Goal: Task Accomplishment & Management: Manage account settings

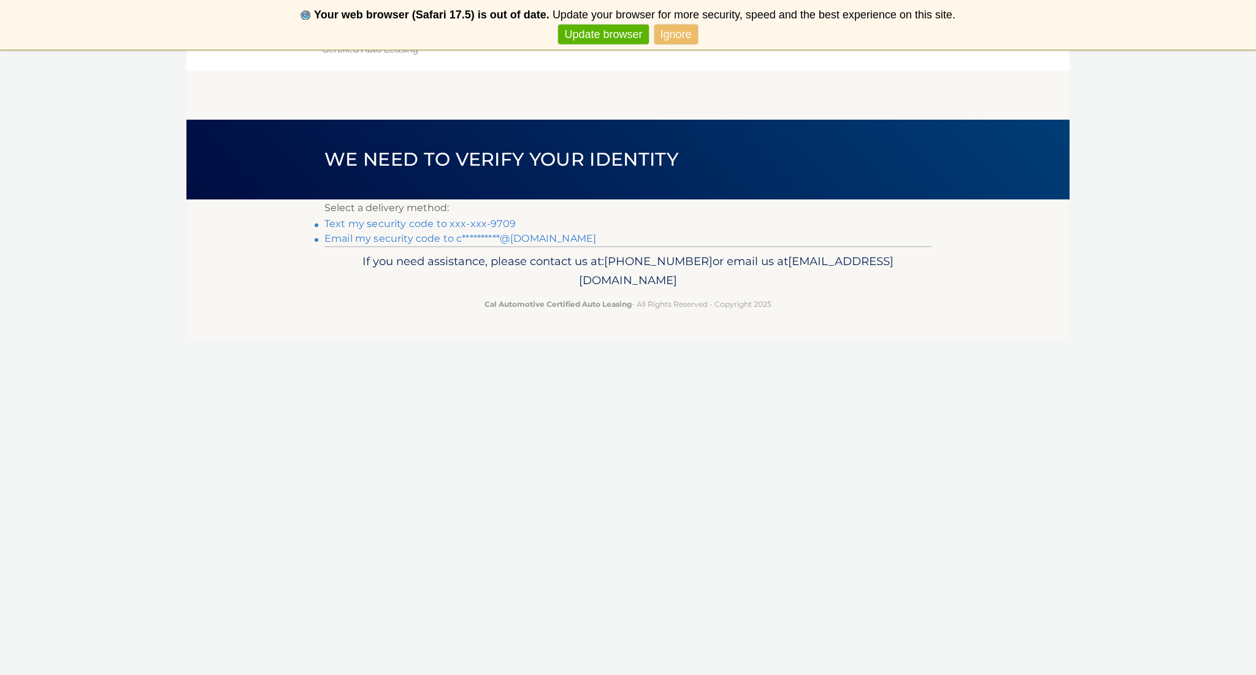
click at [380, 220] on link "Text my security code to xxx-xxx-9709" at bounding box center [419, 224] width 191 height 12
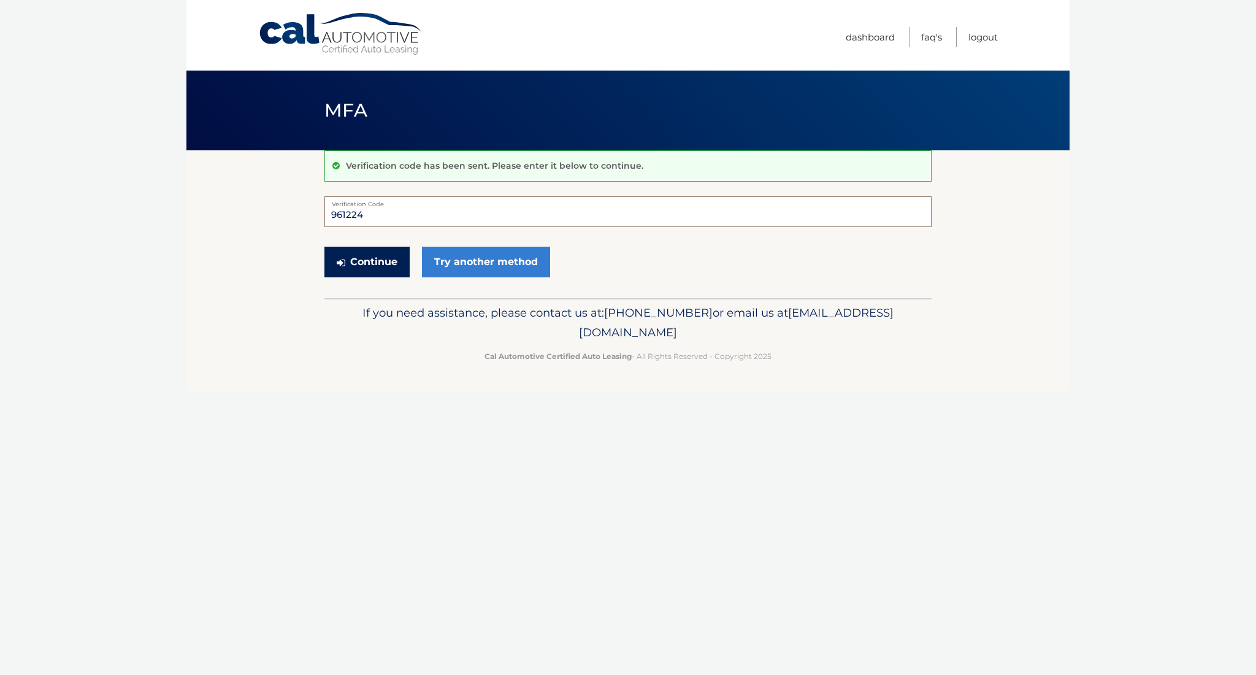
type input "961224"
click at [369, 263] on button "Continue" at bounding box center [366, 262] width 85 height 31
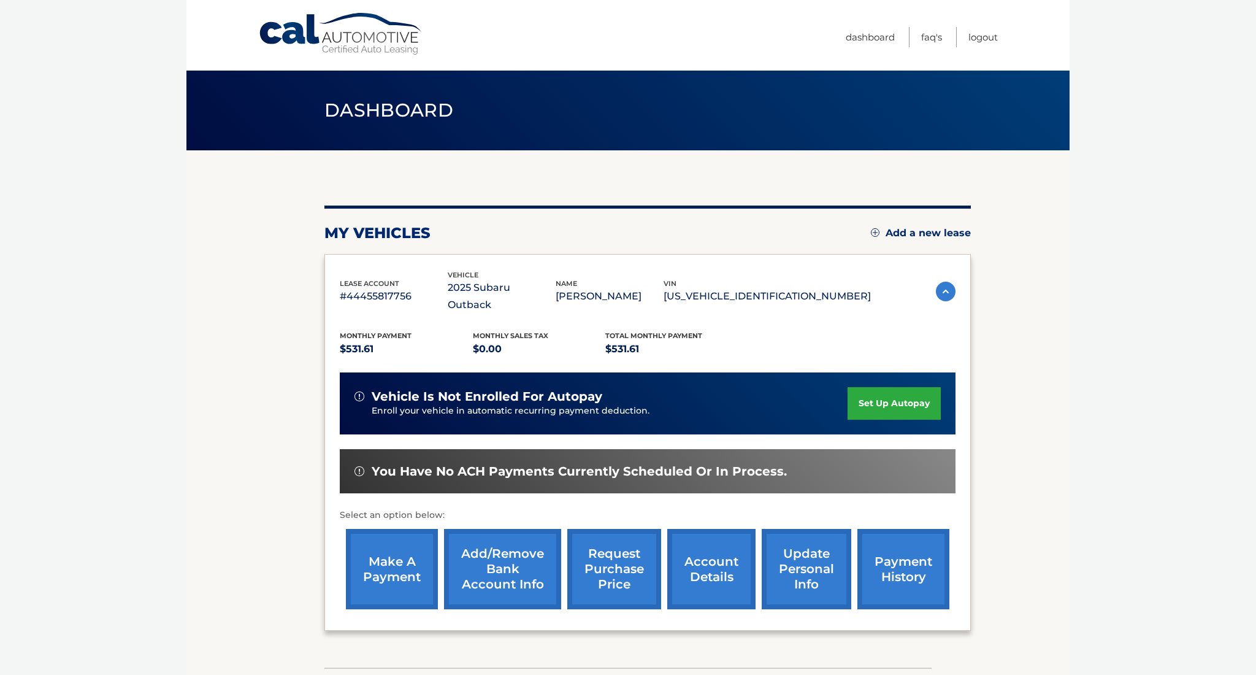
click at [400, 549] on link "make a payment" at bounding box center [392, 569] width 92 height 80
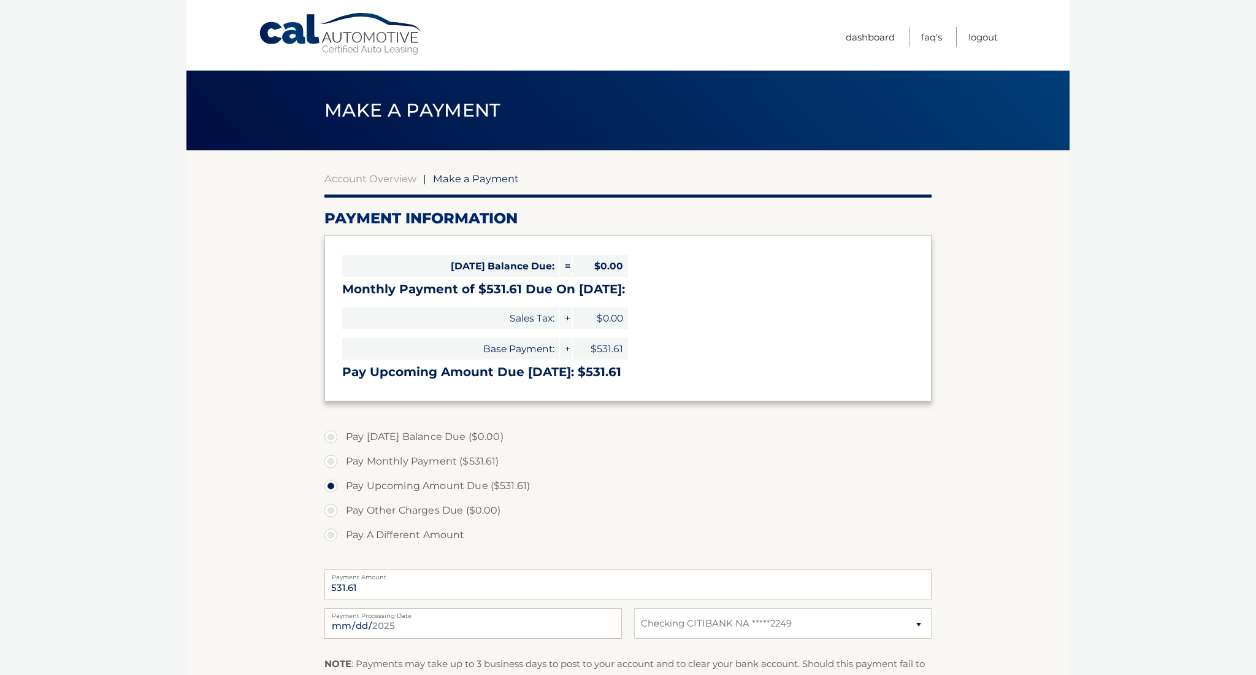
select select "YWQxOTI3NmMtZjFkMC00MDk3LWJiMTgtNjUyMDNiN2RlOWY1"
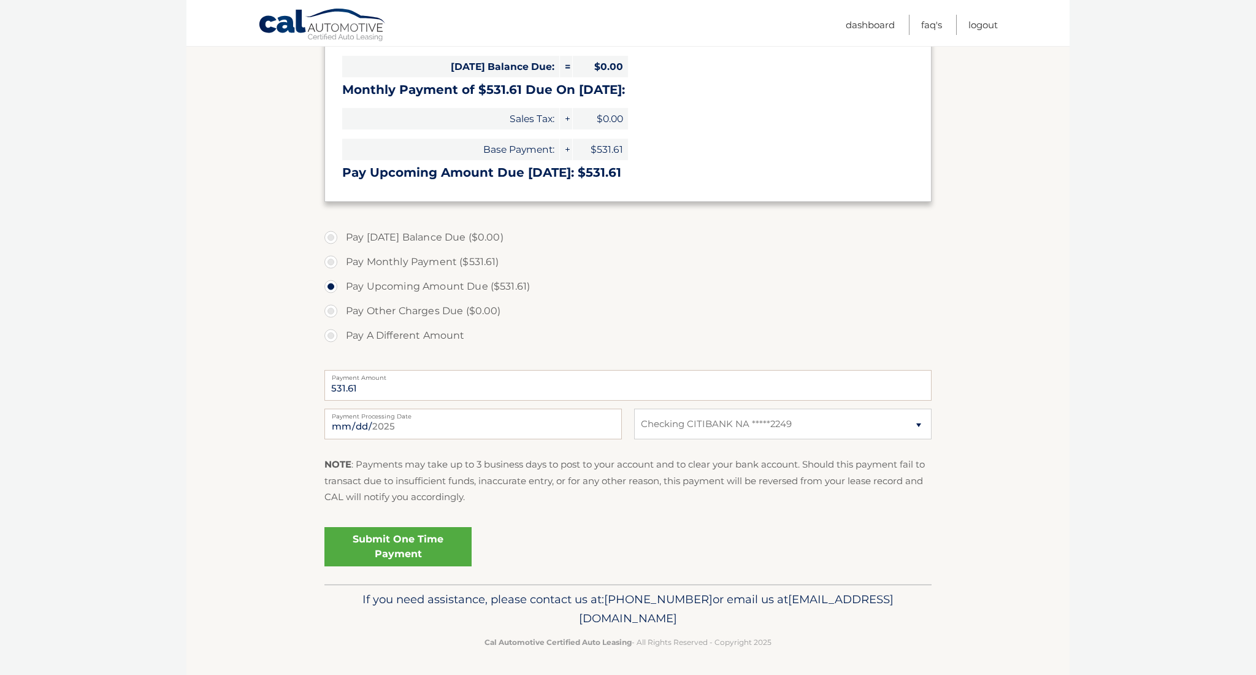
scroll to position [199, 0]
click at [402, 543] on link "Submit One Time Payment" at bounding box center [397, 546] width 147 height 39
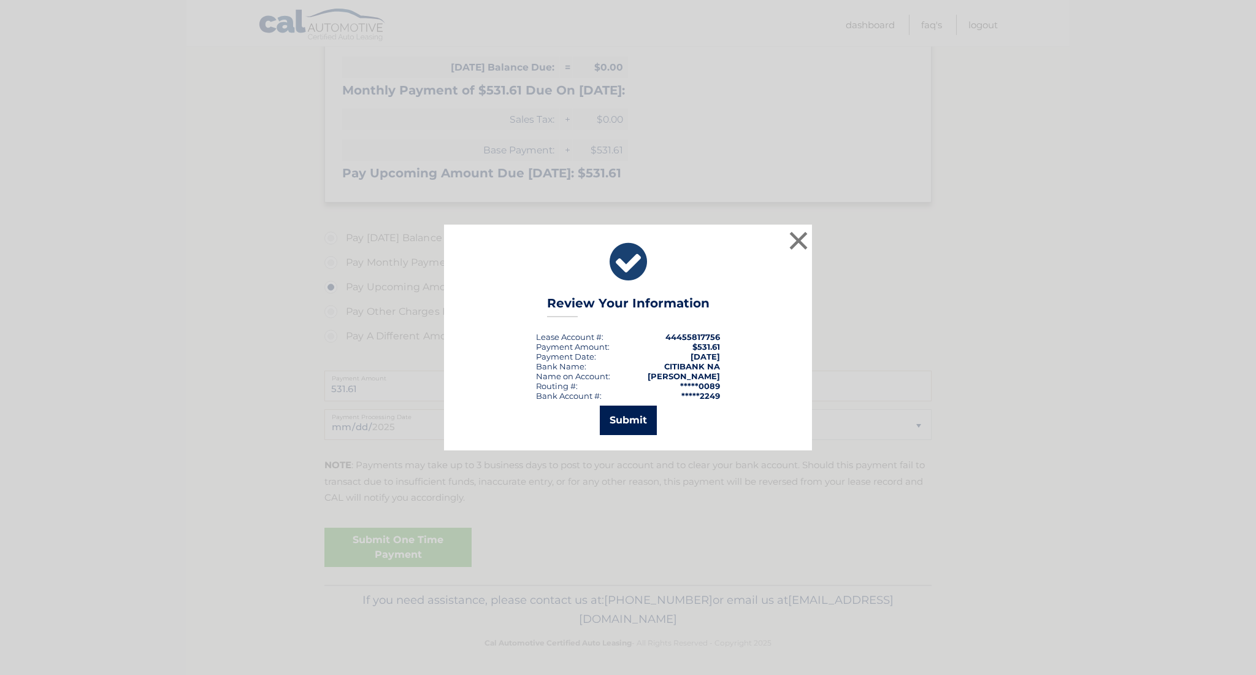
click at [624, 418] on button "Submit" at bounding box center [628, 419] width 57 height 29
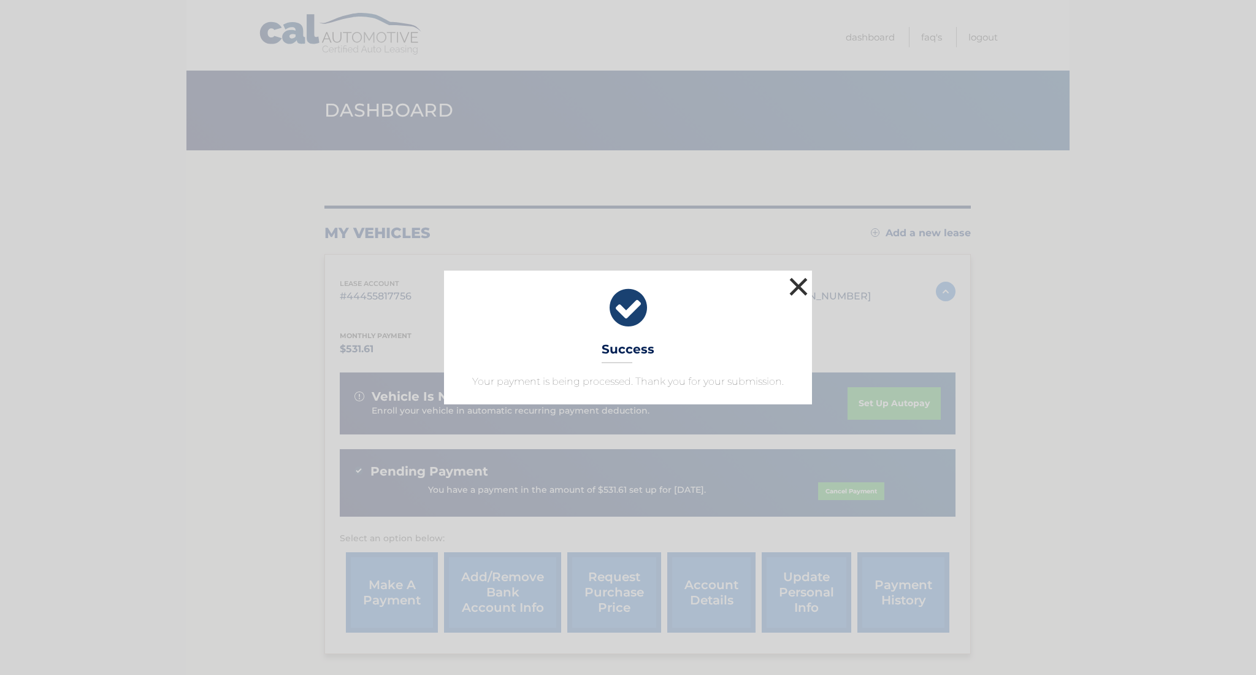
click at [808, 296] on button "×" at bounding box center [798, 286] width 25 height 25
